Goal: Task Accomplishment & Management: Manage account settings

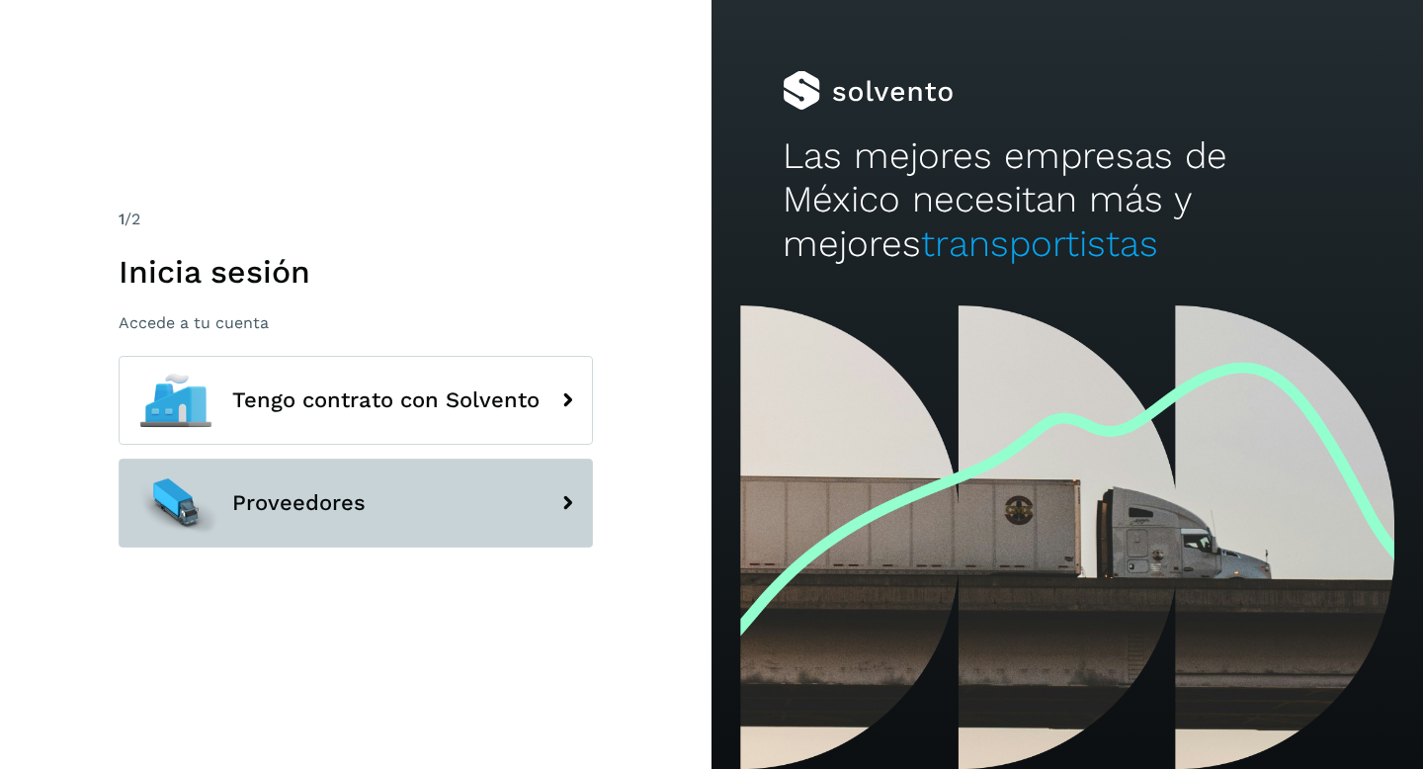
click at [395, 508] on button "Proveedores" at bounding box center [356, 503] width 474 height 89
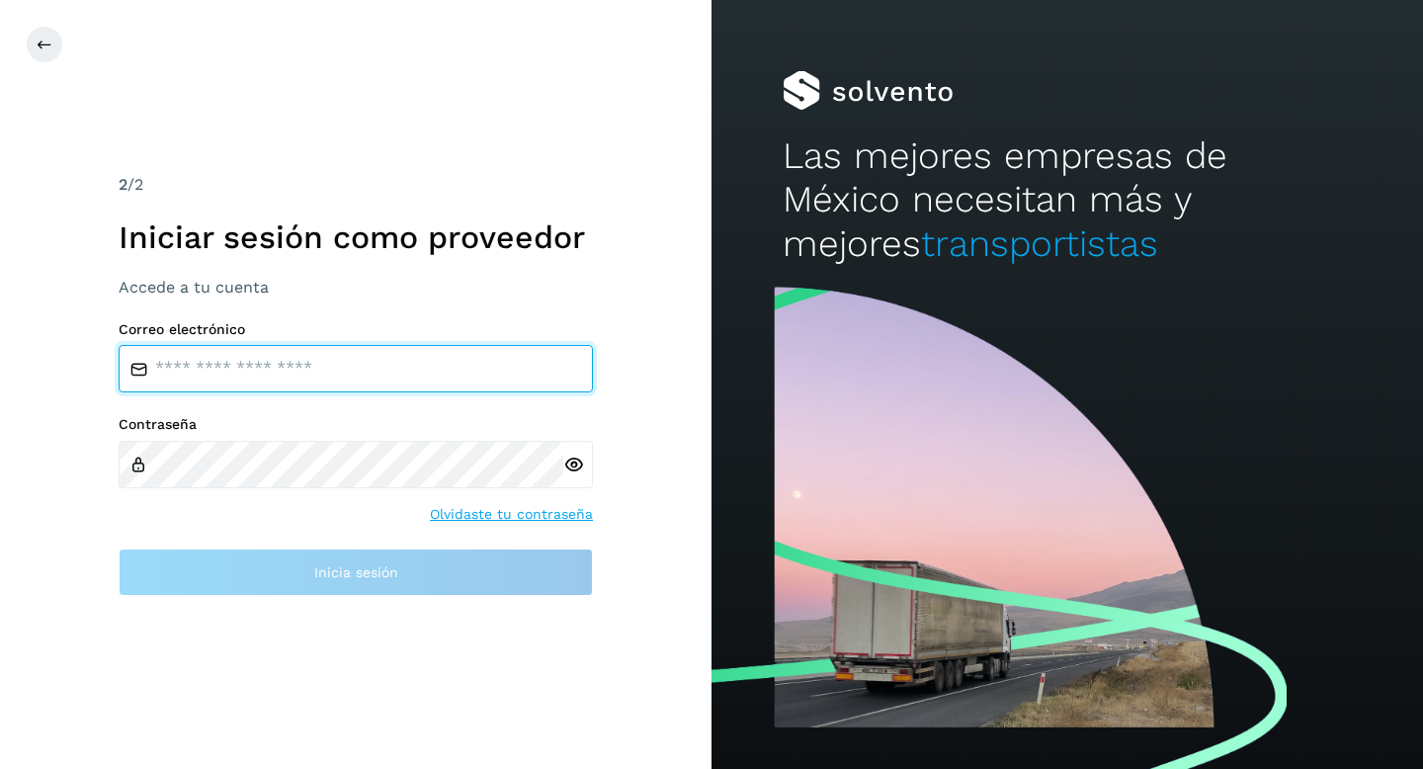
type input "**********"
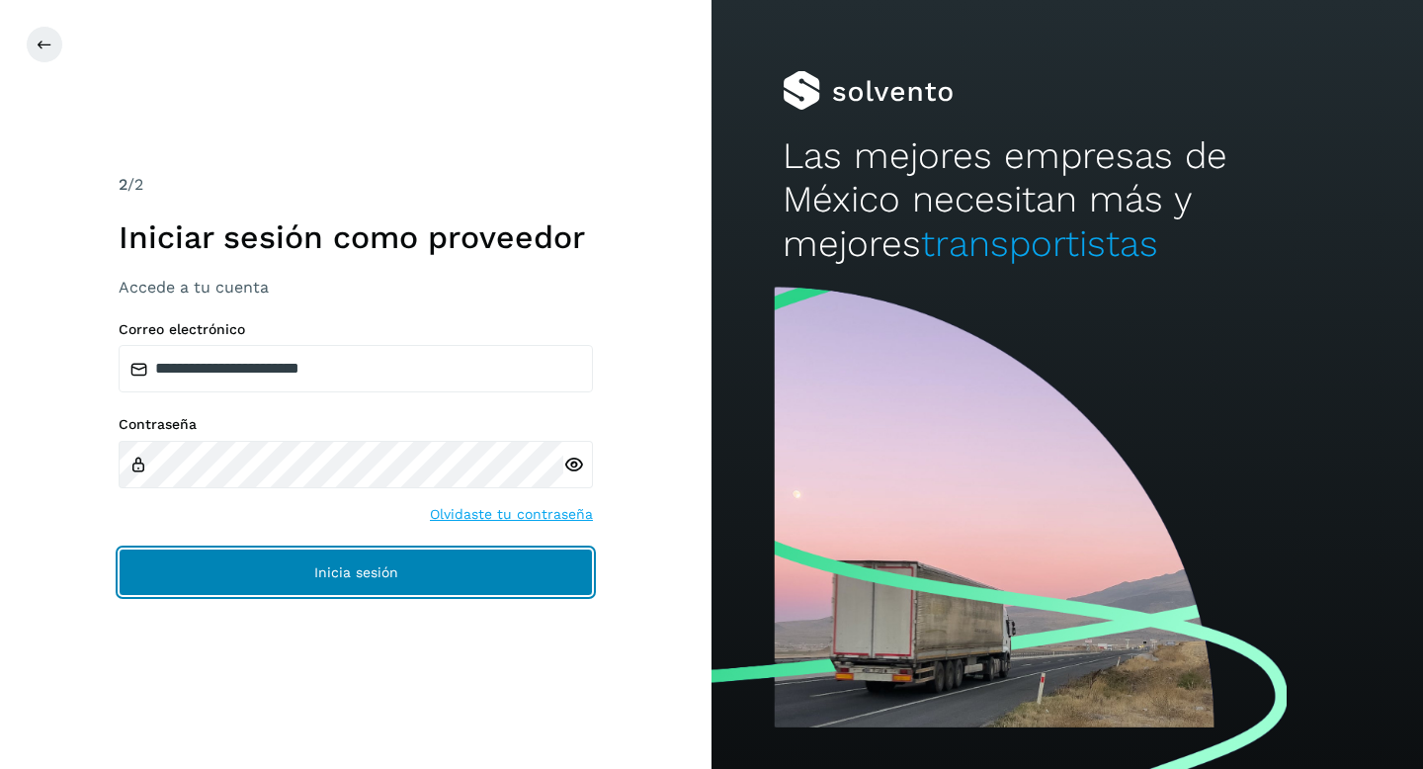
click at [350, 565] on span "Inicia sesión" at bounding box center [356, 572] width 84 height 14
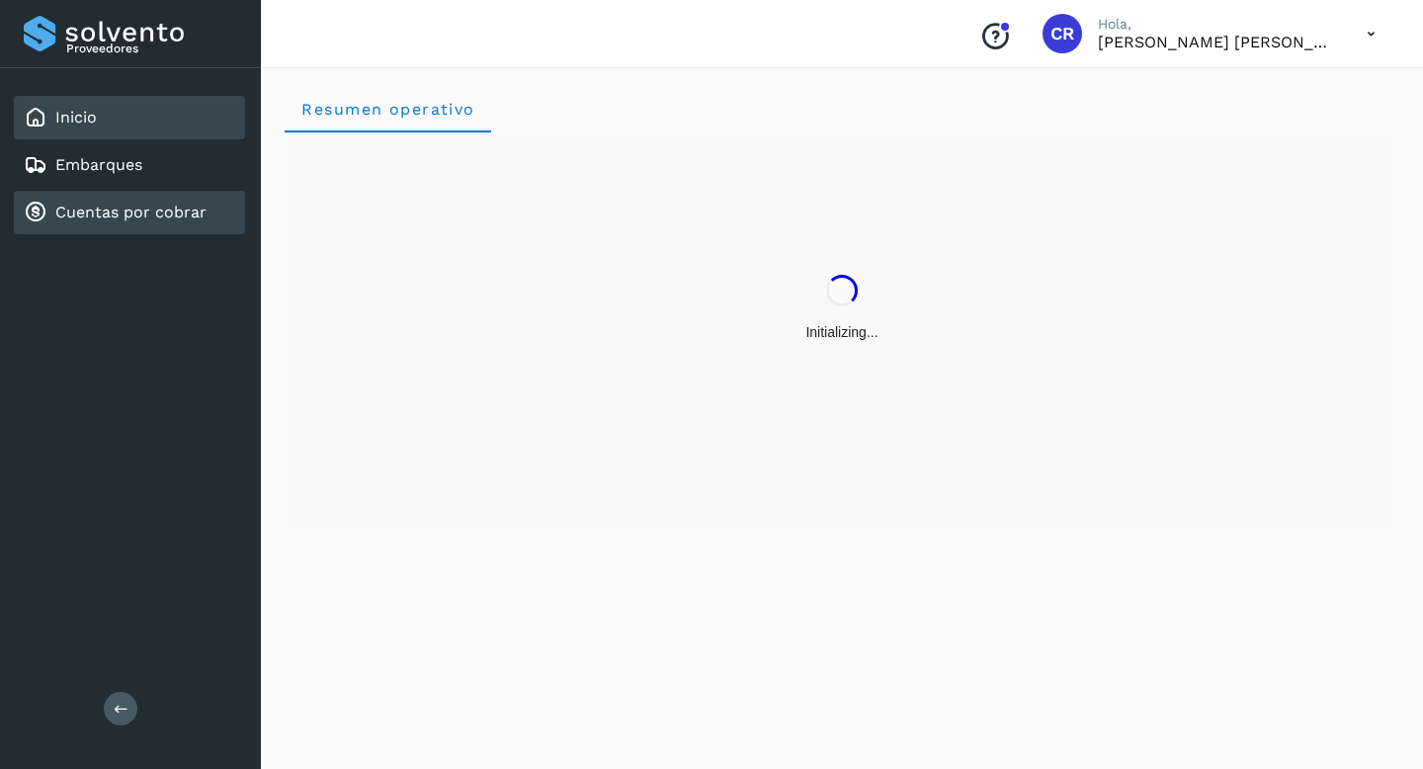
click at [158, 222] on div "Cuentas por cobrar" at bounding box center [115, 213] width 183 height 24
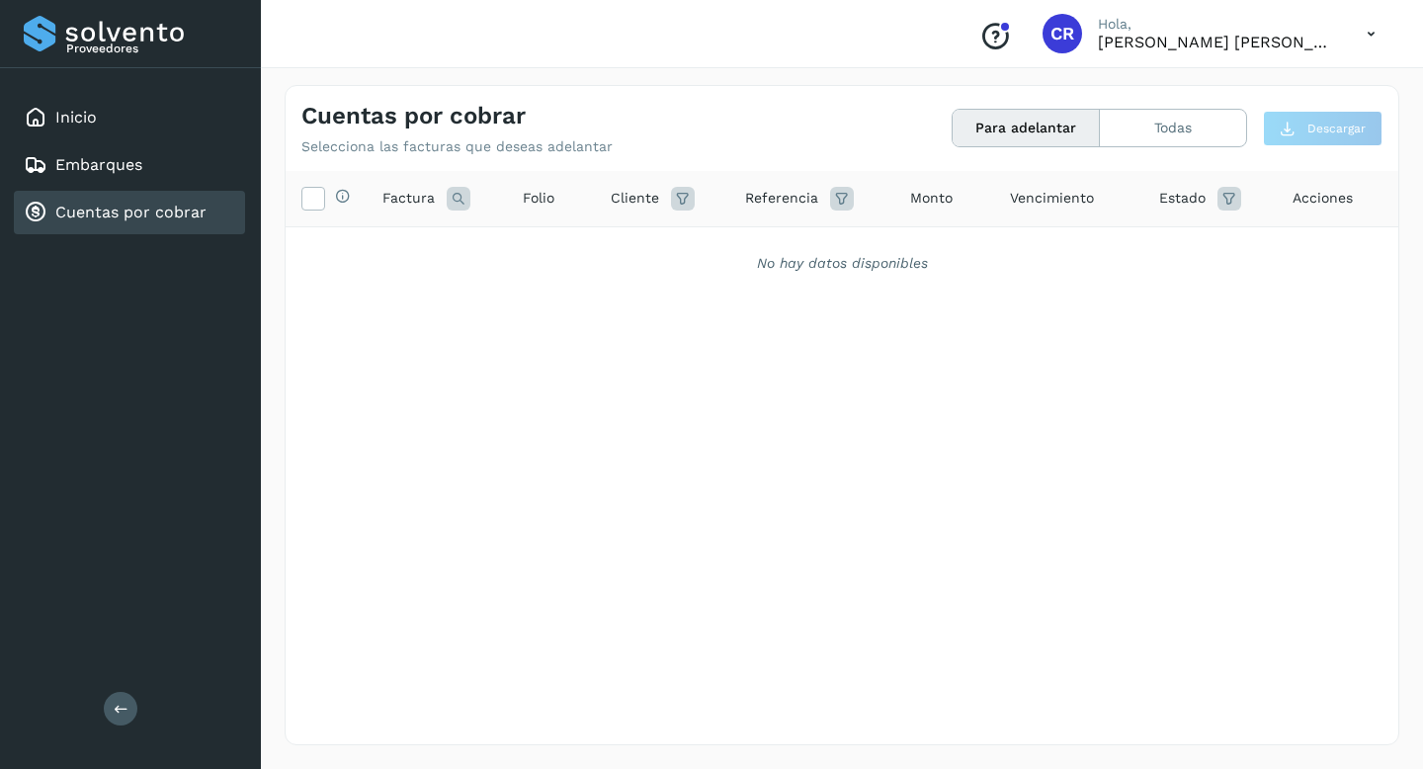
click at [158, 222] on div "Cuentas por cobrar" at bounding box center [115, 213] width 183 height 24
click at [1170, 127] on button "Todas" at bounding box center [1173, 128] width 146 height 37
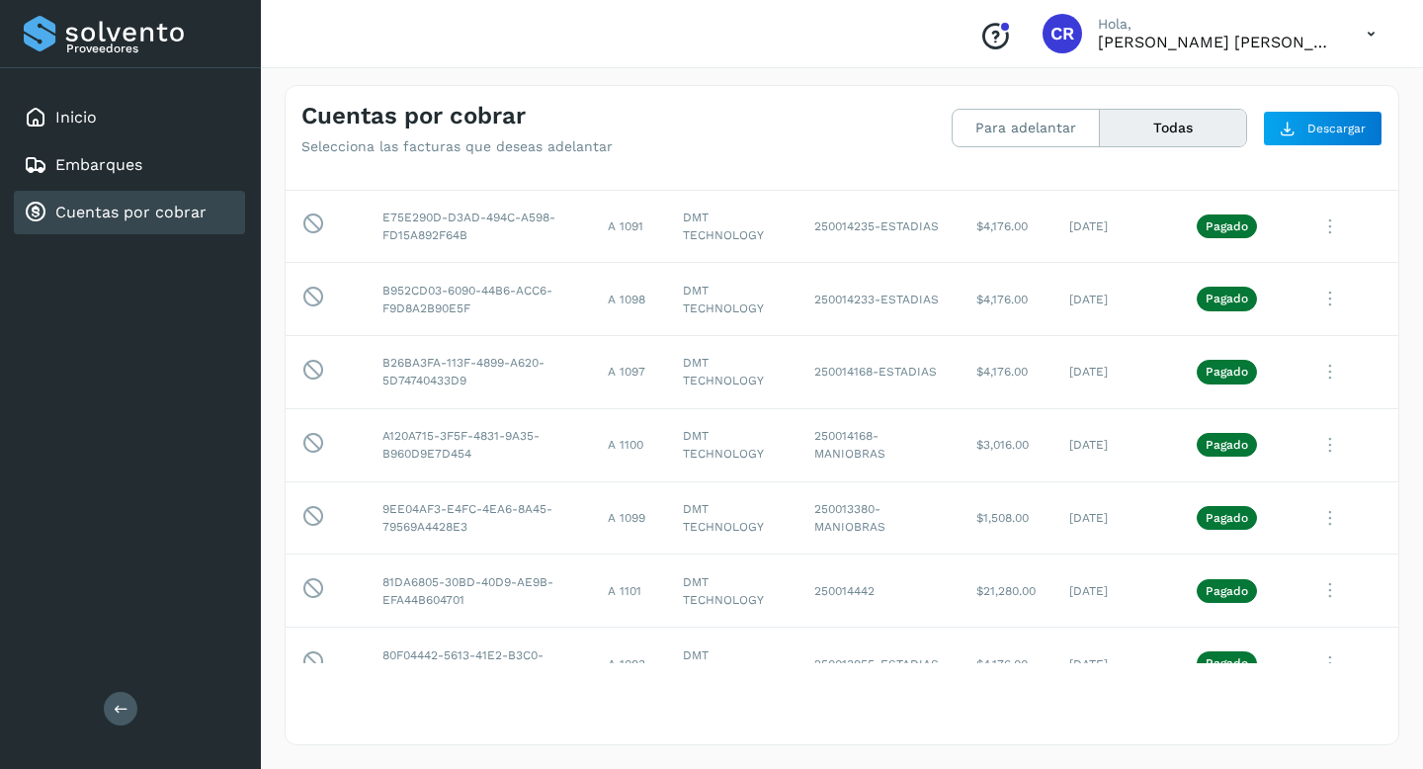
scroll to position [2239, 0]
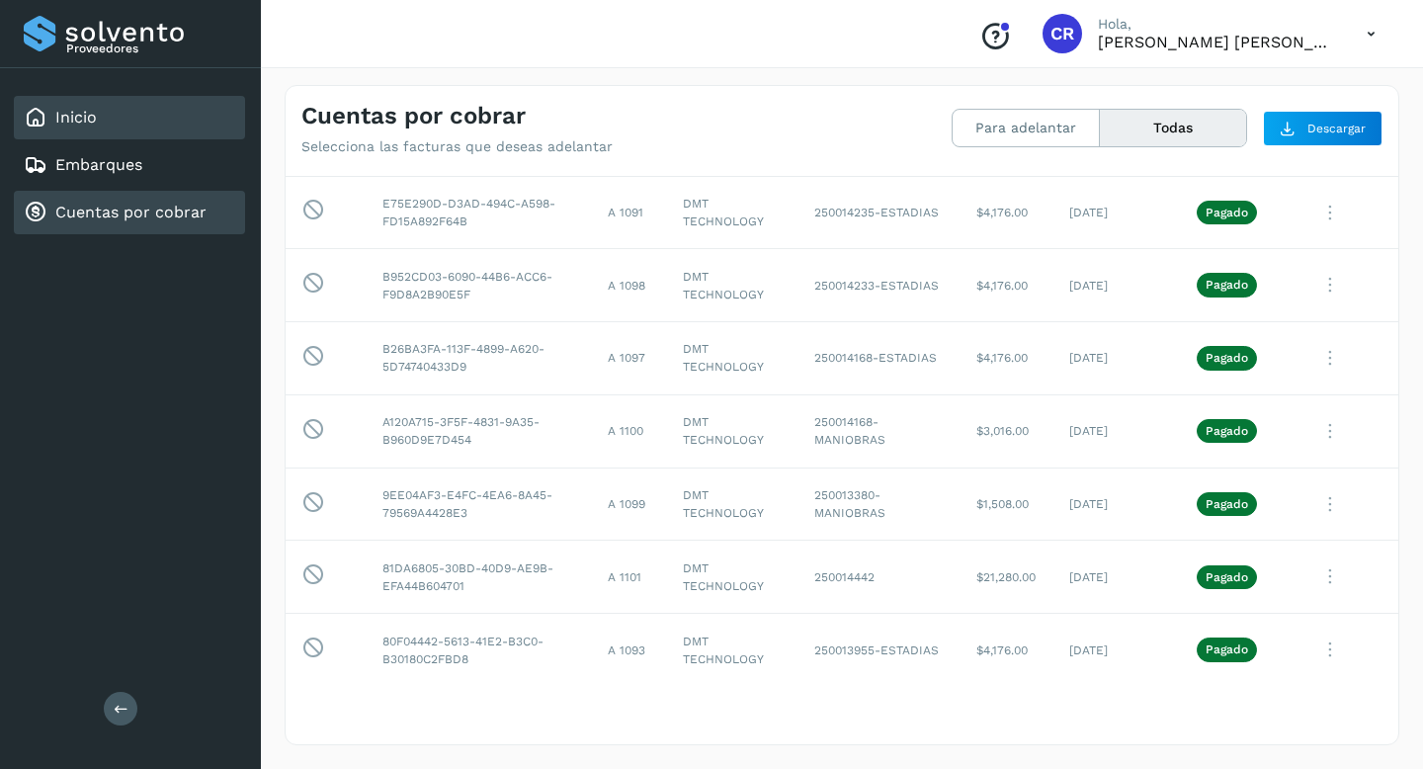
click at [136, 126] on div "Inicio" at bounding box center [129, 117] width 231 height 43
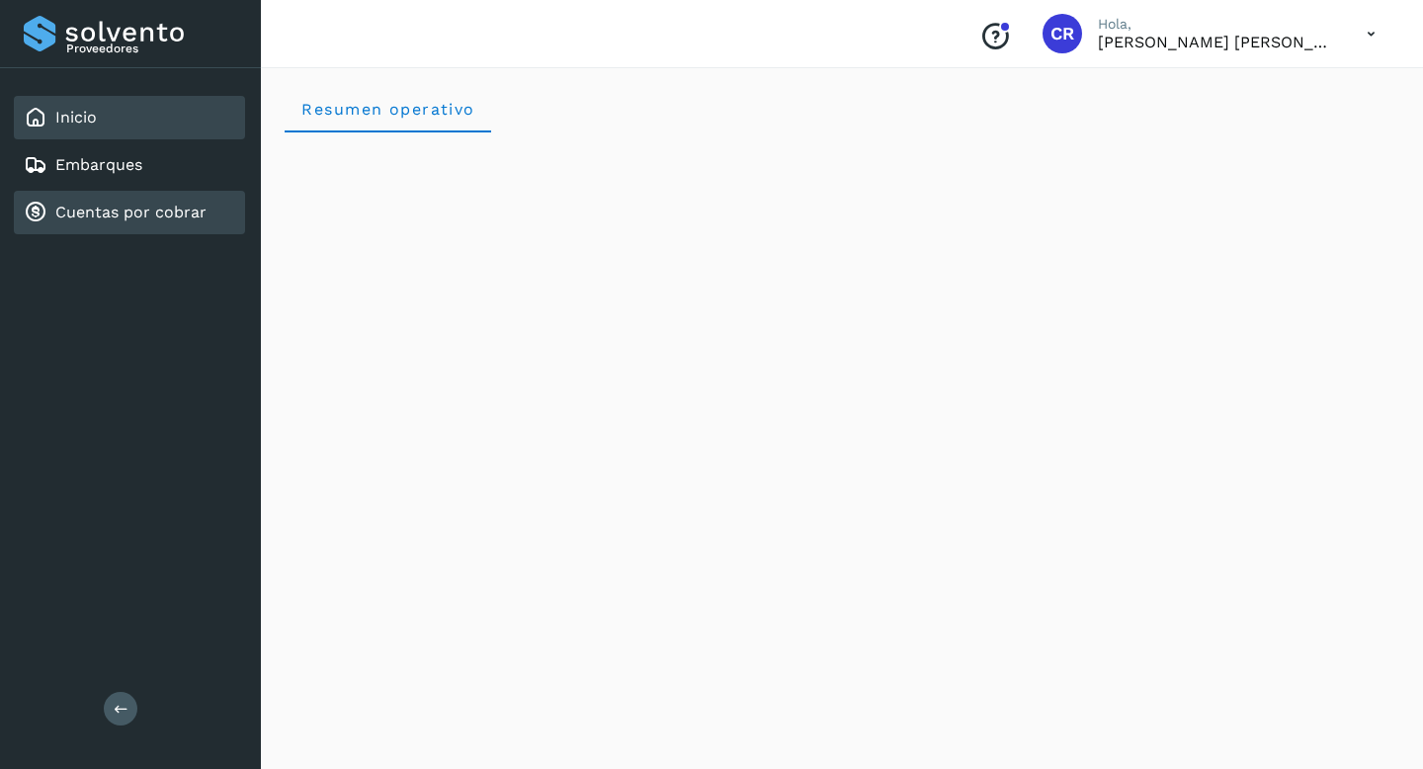
click at [137, 213] on link "Cuentas por cobrar" at bounding box center [130, 212] width 151 height 19
